Goal: Navigation & Orientation: Find specific page/section

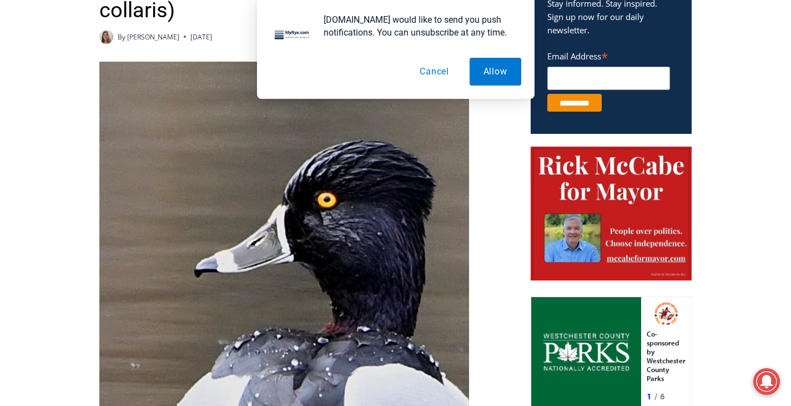
scroll to position [500, 0]
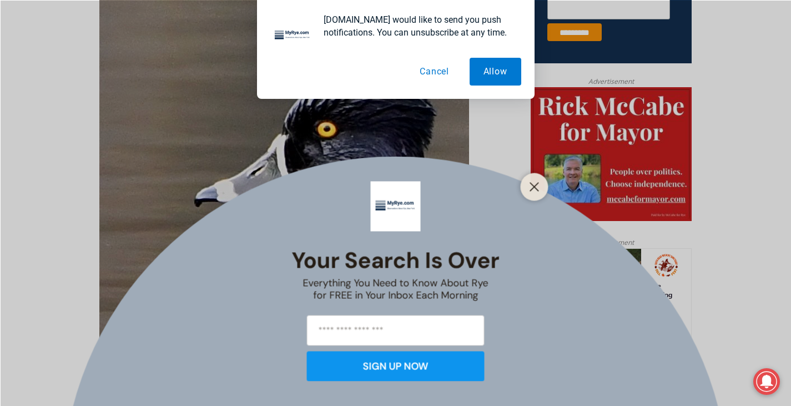
click at [527, 194] on div at bounding box center [535, 187] width 28 height 28
click at [527, 182] on button "Close" at bounding box center [535, 187] width 16 height 16
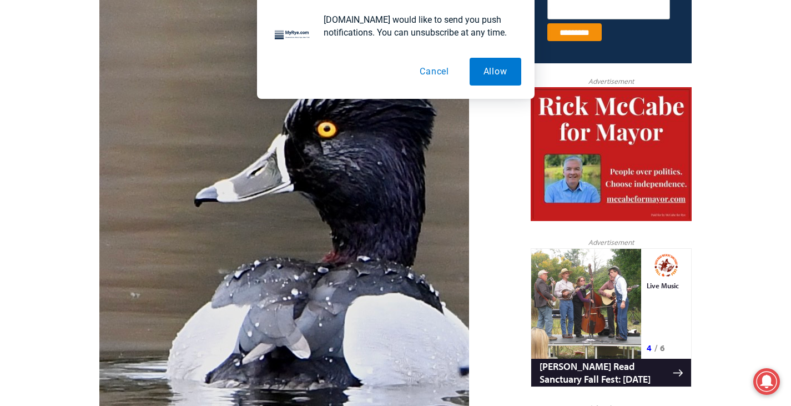
click at [439, 72] on button "Cancel" at bounding box center [434, 72] width 57 height 28
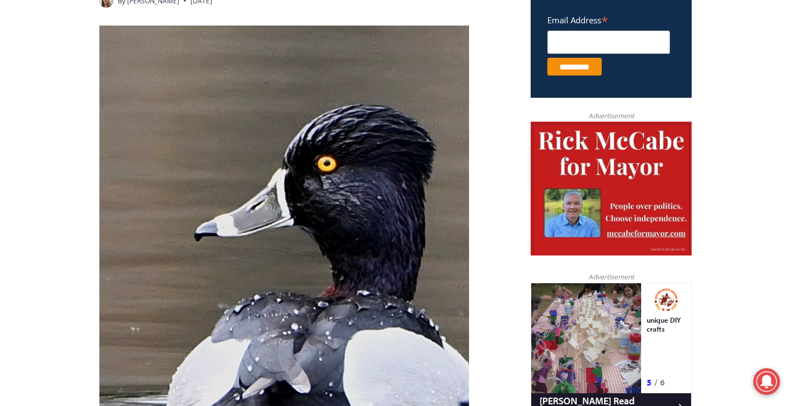
scroll to position [167, 0]
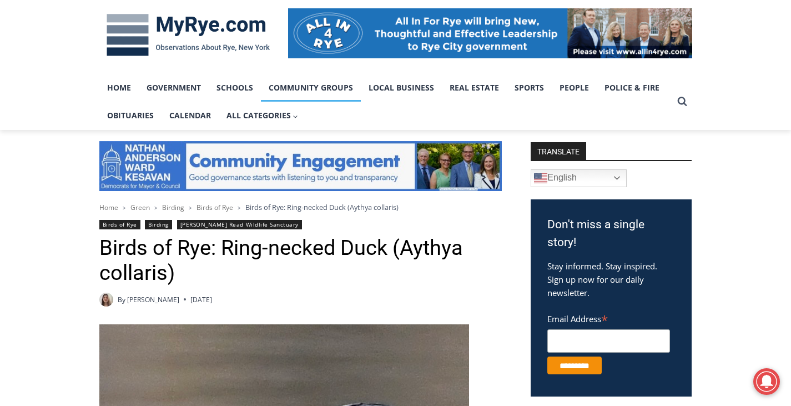
click at [304, 84] on link "Community Groups" at bounding box center [311, 88] width 100 height 28
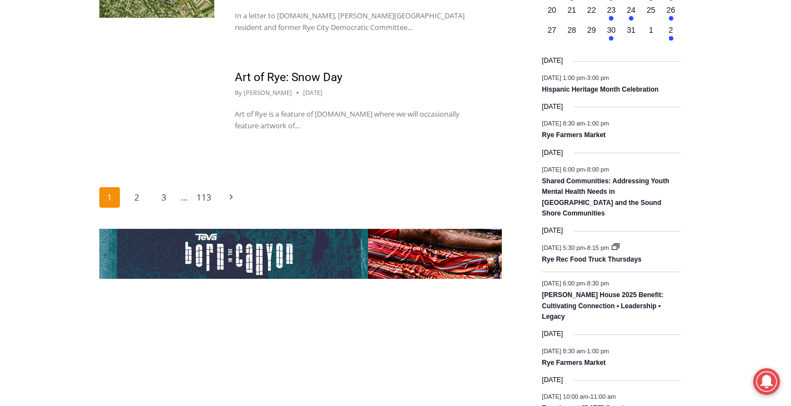
scroll to position [1888, 0]
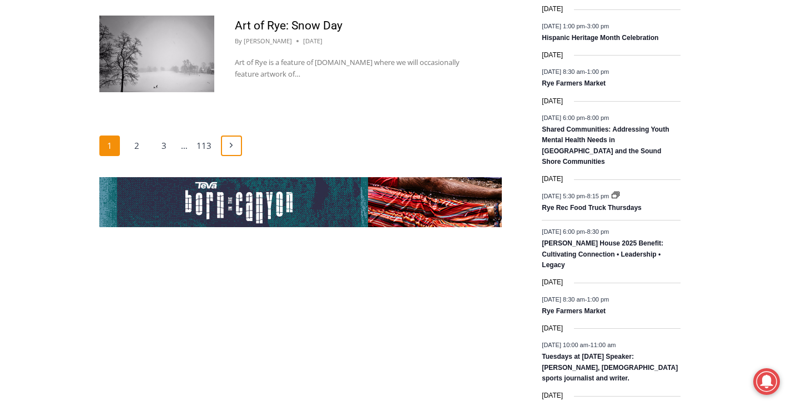
click at [229, 141] on icon "Next" at bounding box center [231, 145] width 8 height 8
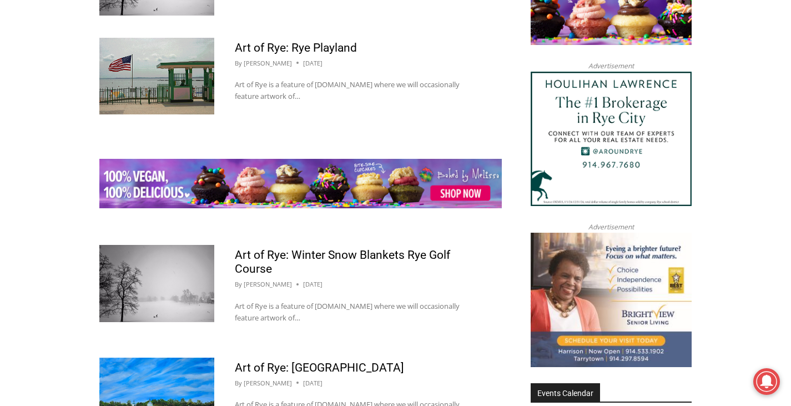
scroll to position [1701, 0]
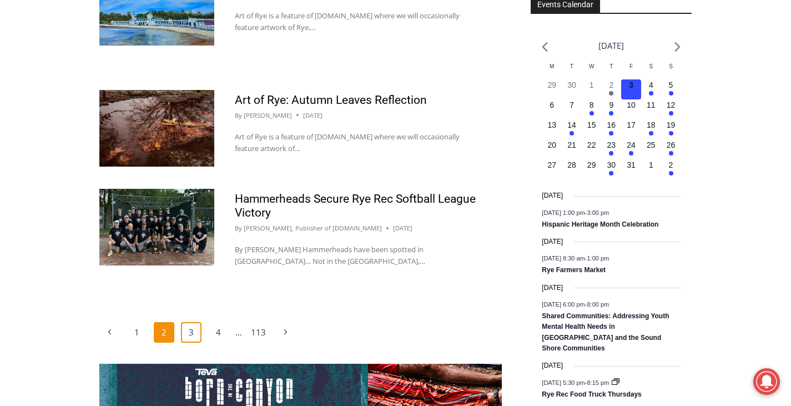
click at [195, 322] on link "3" at bounding box center [191, 332] width 21 height 21
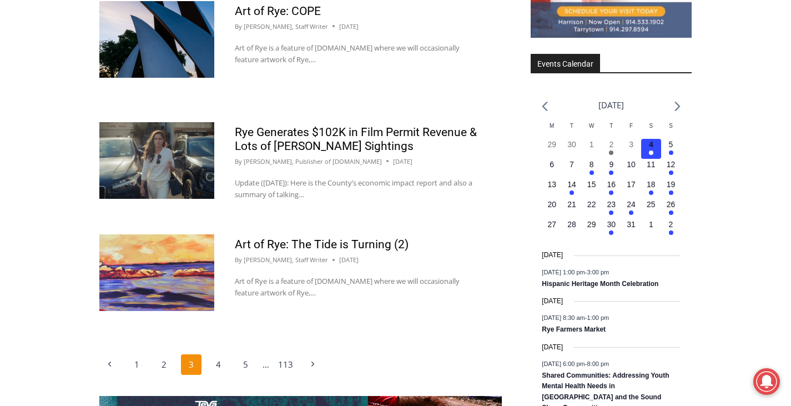
scroll to position [1646, 0]
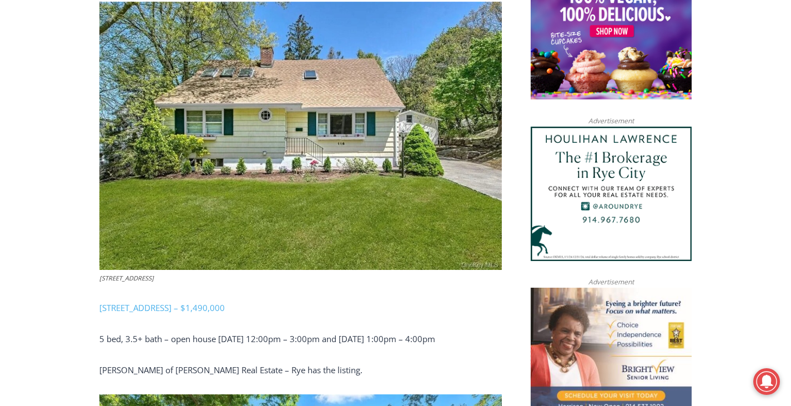
scroll to position [977, 0]
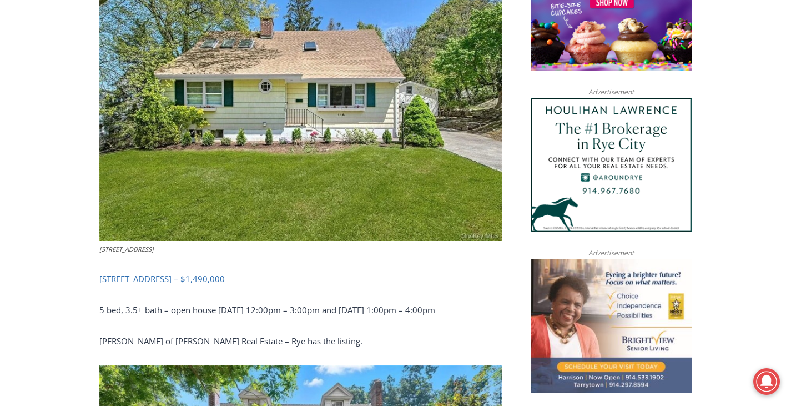
click at [212, 279] on link "[STREET_ADDRESS] – $1,490,000" at bounding box center [161, 278] width 125 height 11
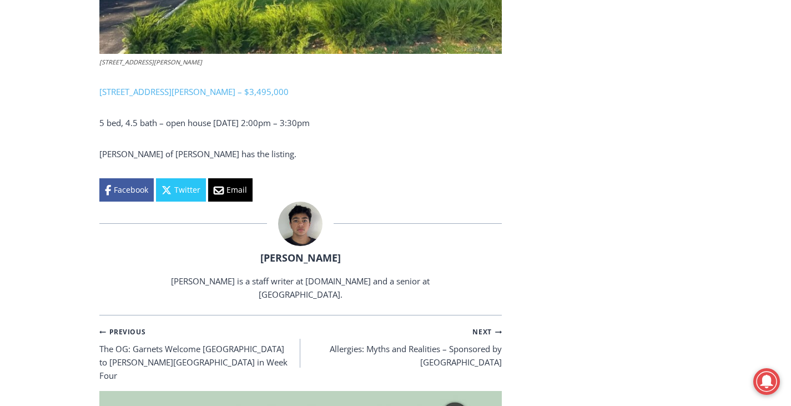
scroll to position [3198, 0]
